Goal: Transaction & Acquisition: Purchase product/service

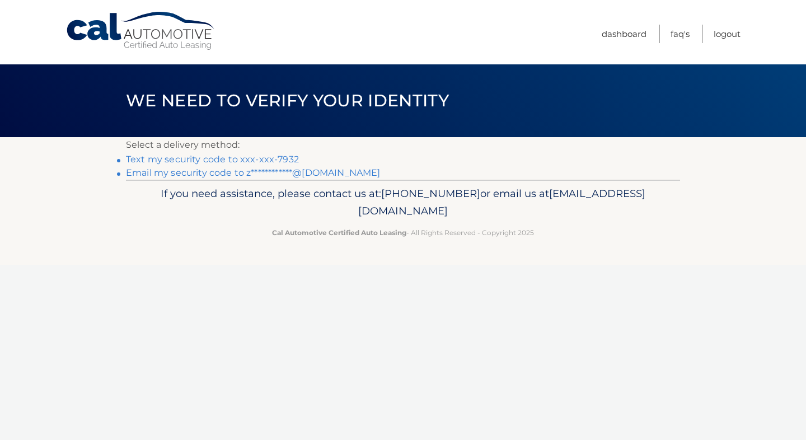
click at [238, 161] on link "Text my security code to xxx-xxx-7932" at bounding box center [212, 159] width 173 height 11
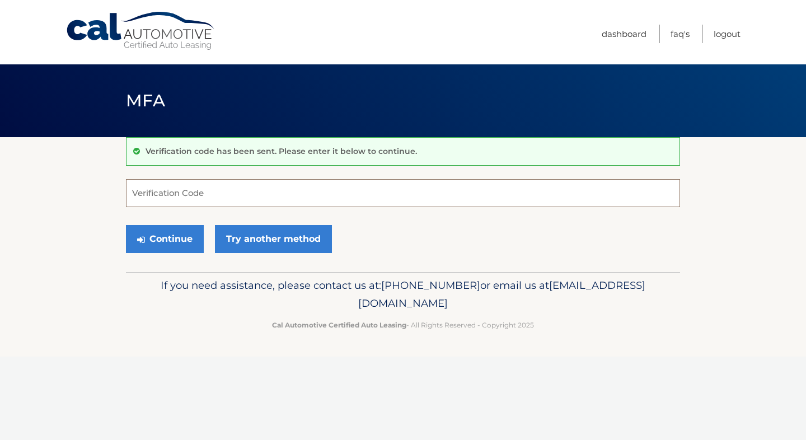
click at [227, 193] on input "Verification Code" at bounding box center [403, 193] width 554 height 28
type input "963493"
click at [171, 243] on button "Continue" at bounding box center [165, 239] width 78 height 28
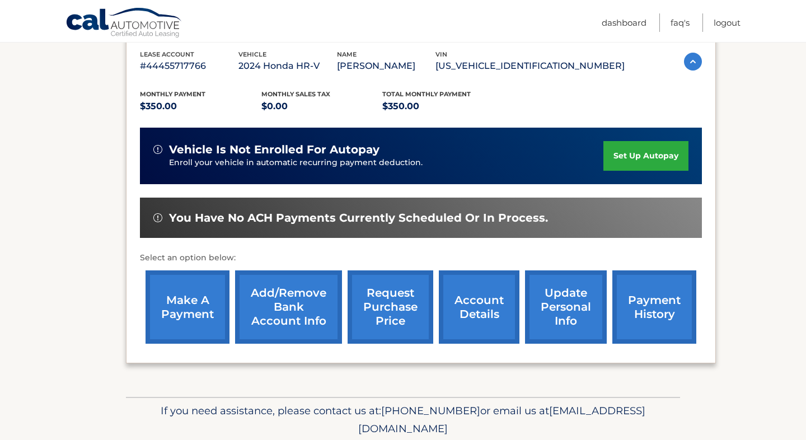
scroll to position [207, 0]
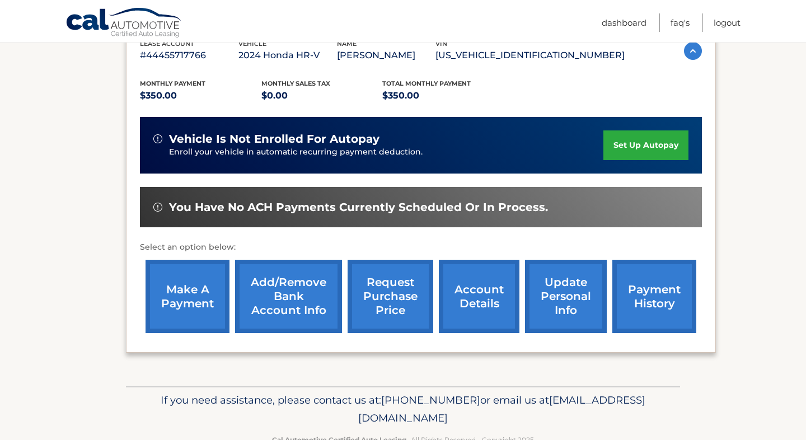
click at [195, 293] on link "make a payment" at bounding box center [188, 296] width 84 height 73
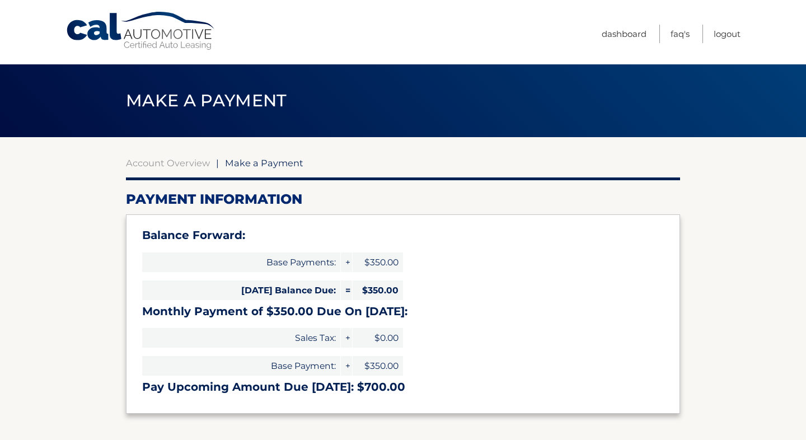
select select "ZmIxMGZiNmMtNWUyMS00ZmE1LThkMDctN2MyMmI2ZDFkMzM0"
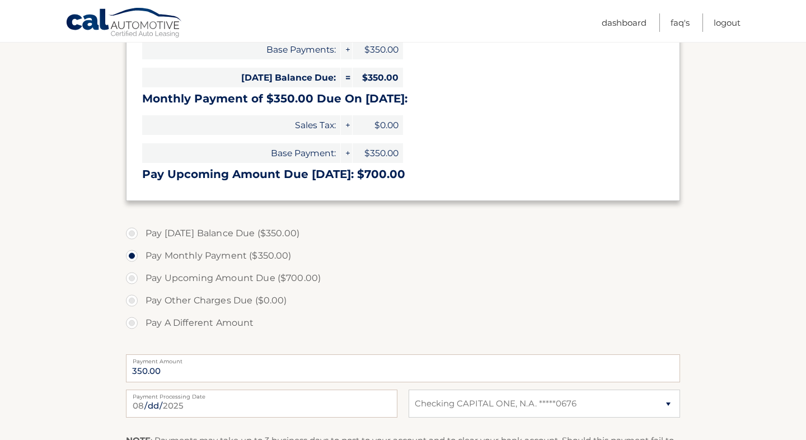
scroll to position [232, 0]
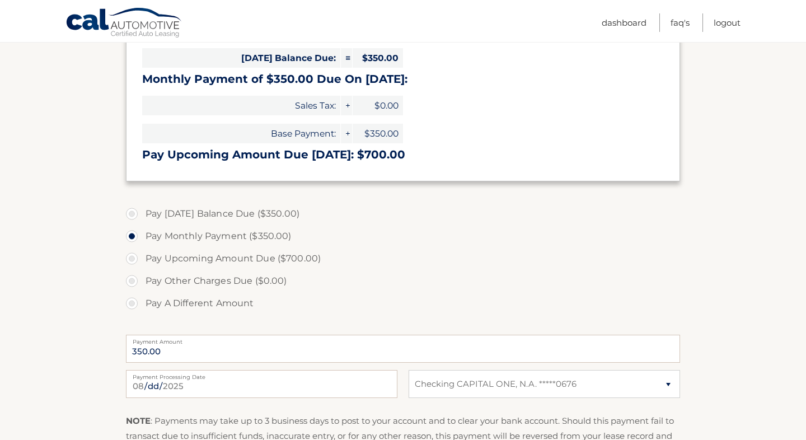
click at [139, 217] on label "Pay Today's Balance Due ($350.00)" at bounding box center [403, 214] width 554 height 22
click at [139, 217] on input "Pay Today's Balance Due ($350.00)" at bounding box center [135, 212] width 11 height 18
radio input "true"
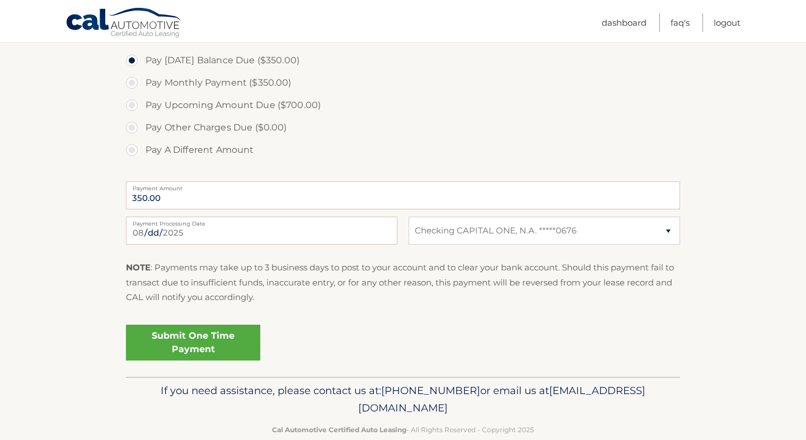
scroll to position [398, 0]
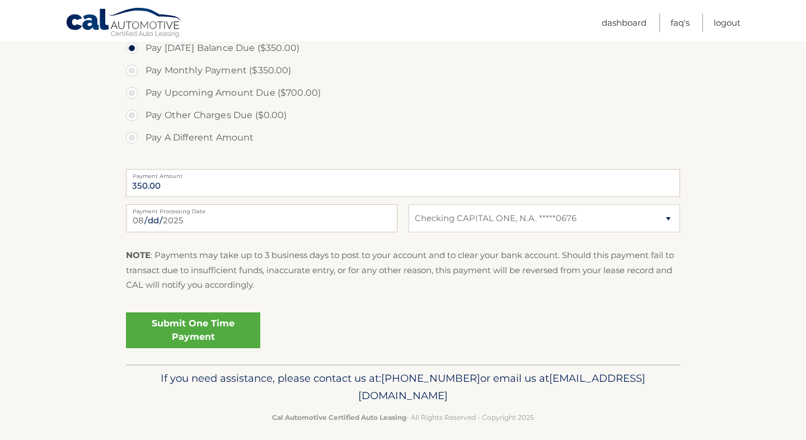
click at [207, 330] on link "Submit One Time Payment" at bounding box center [193, 330] width 134 height 36
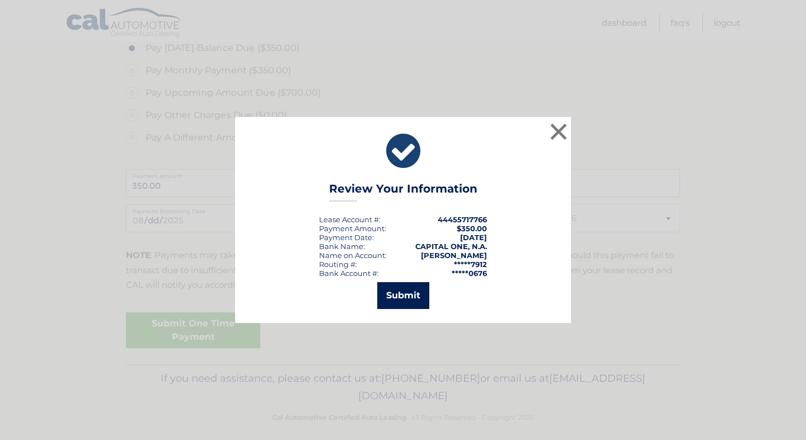
click at [402, 290] on button "Submit" at bounding box center [403, 295] width 52 height 27
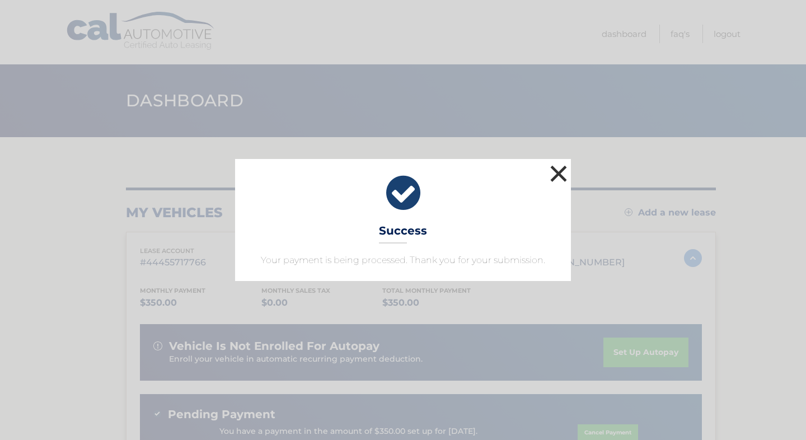
click at [559, 171] on button "×" at bounding box center [558, 173] width 22 height 22
